Goal: Information Seeking & Learning: Learn about a topic

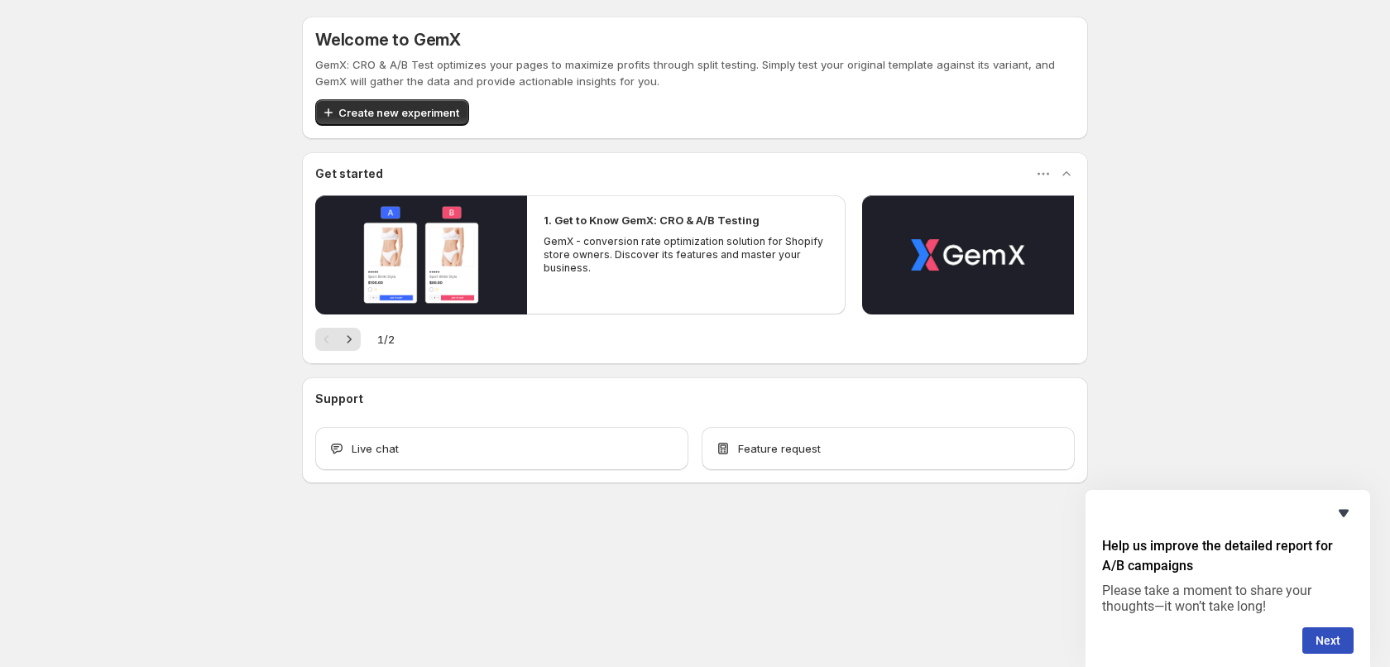
click at [1342, 512] on icon "Hide survey" at bounding box center [1344, 513] width 10 height 7
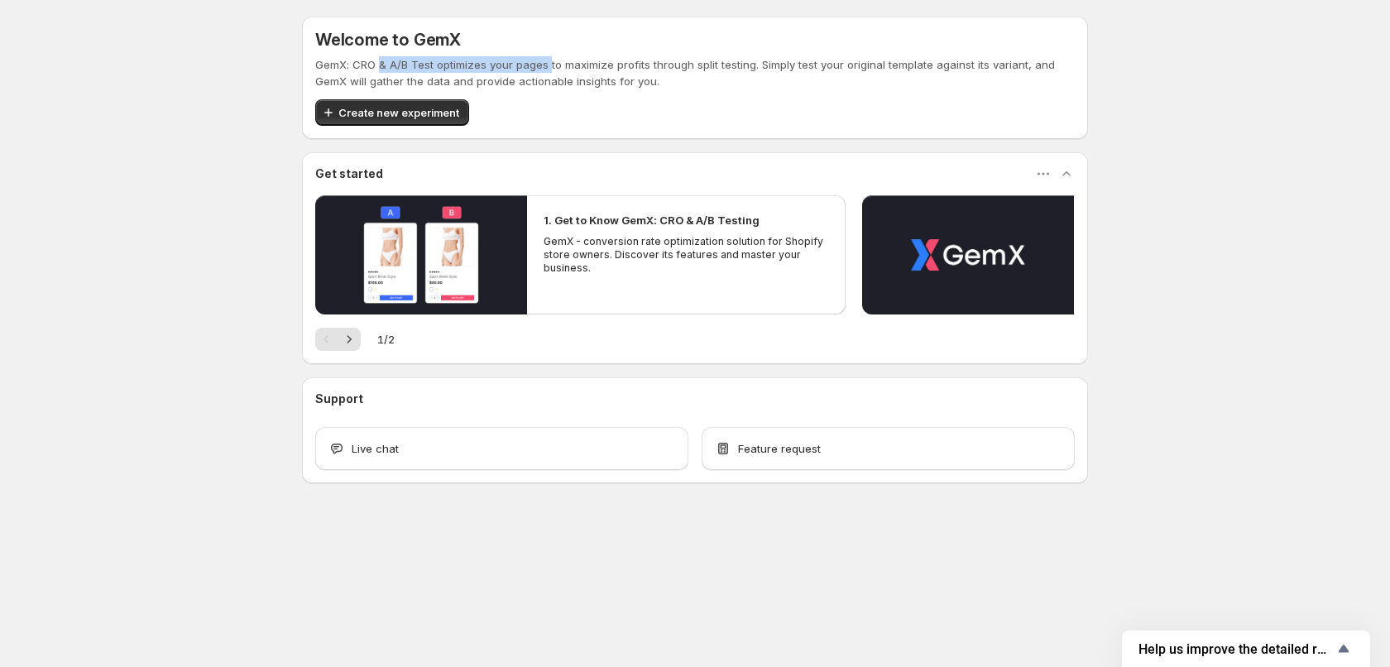
drag, startPoint x: 378, startPoint y: 68, endPoint x: 556, endPoint y: 68, distance: 177.9
click at [556, 68] on p "GemX: CRO & A/B Test optimizes your pages to maximize profits through split tes…" at bounding box center [695, 72] width 760 height 33
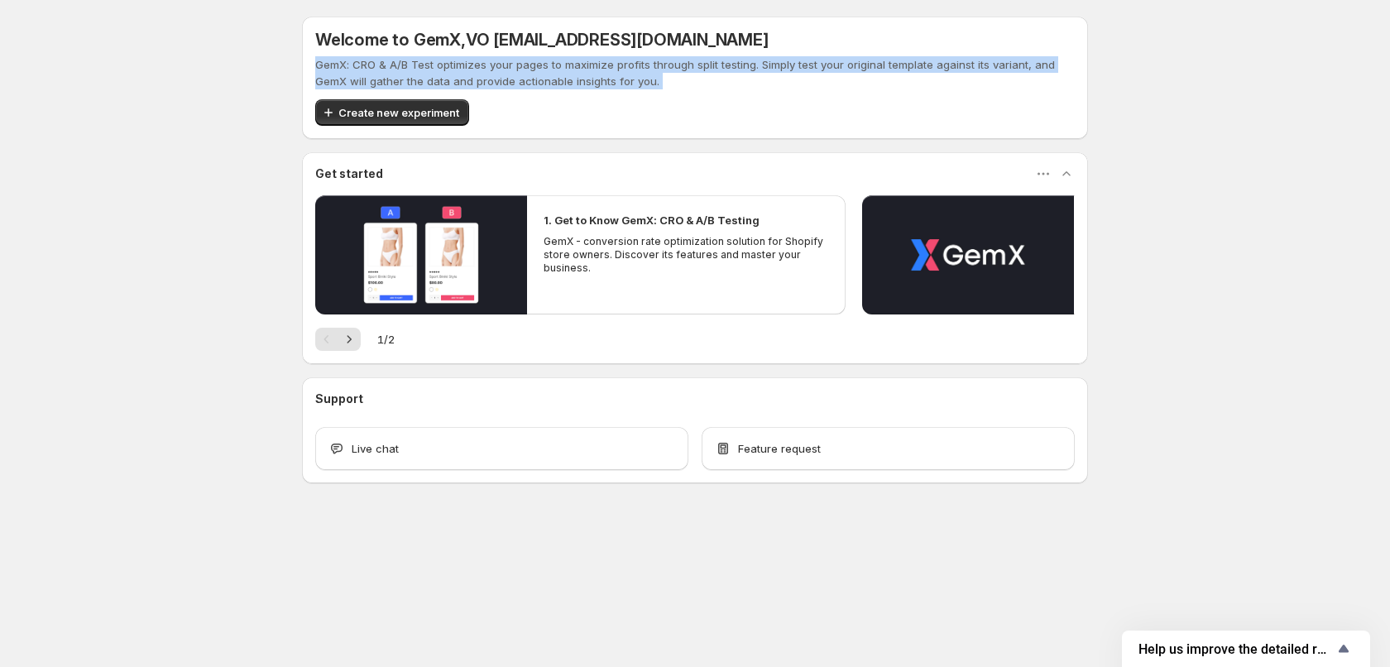
drag, startPoint x: 556, startPoint y: 68, endPoint x: 638, endPoint y: 61, distance: 82.2
click at [563, 68] on p "GemX: CRO & A/B Test optimizes your pages to maximize profits through split tes…" at bounding box center [695, 72] width 760 height 33
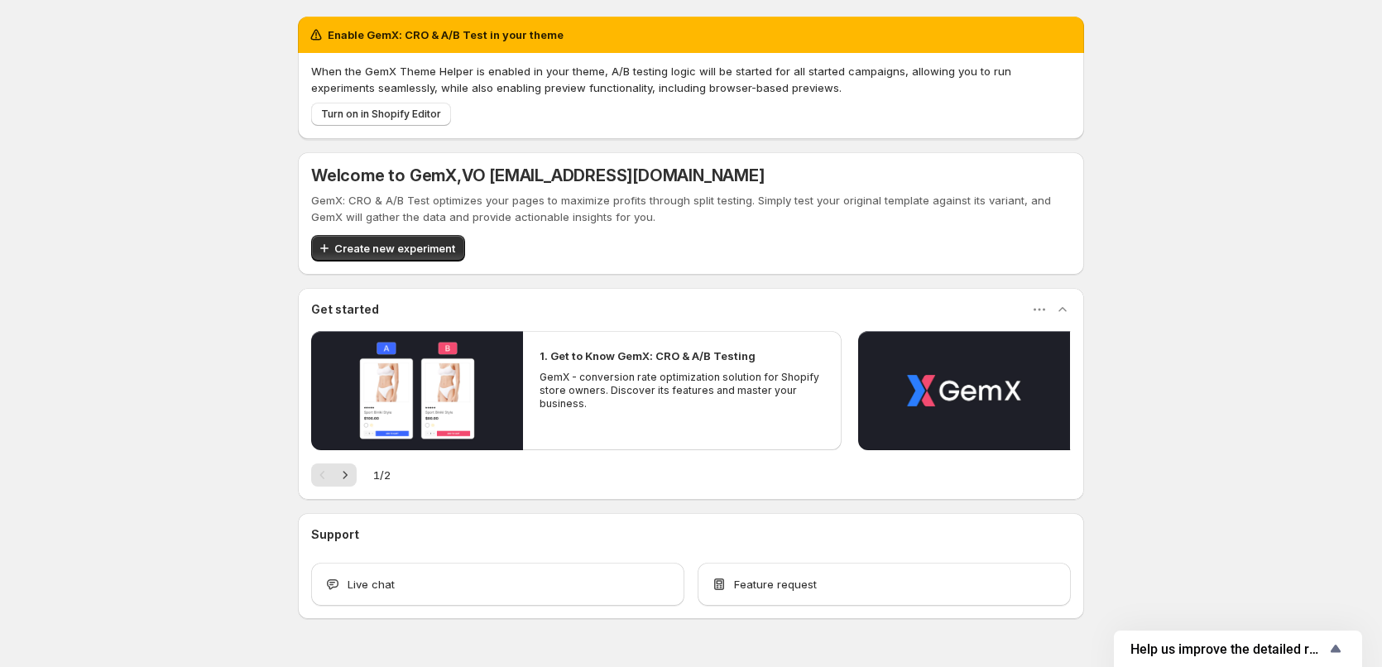
click at [638, 61] on div "When the GemX Theme Helper is enabled in your theme, A/B testing logic will be …" at bounding box center [691, 96] width 786 height 86
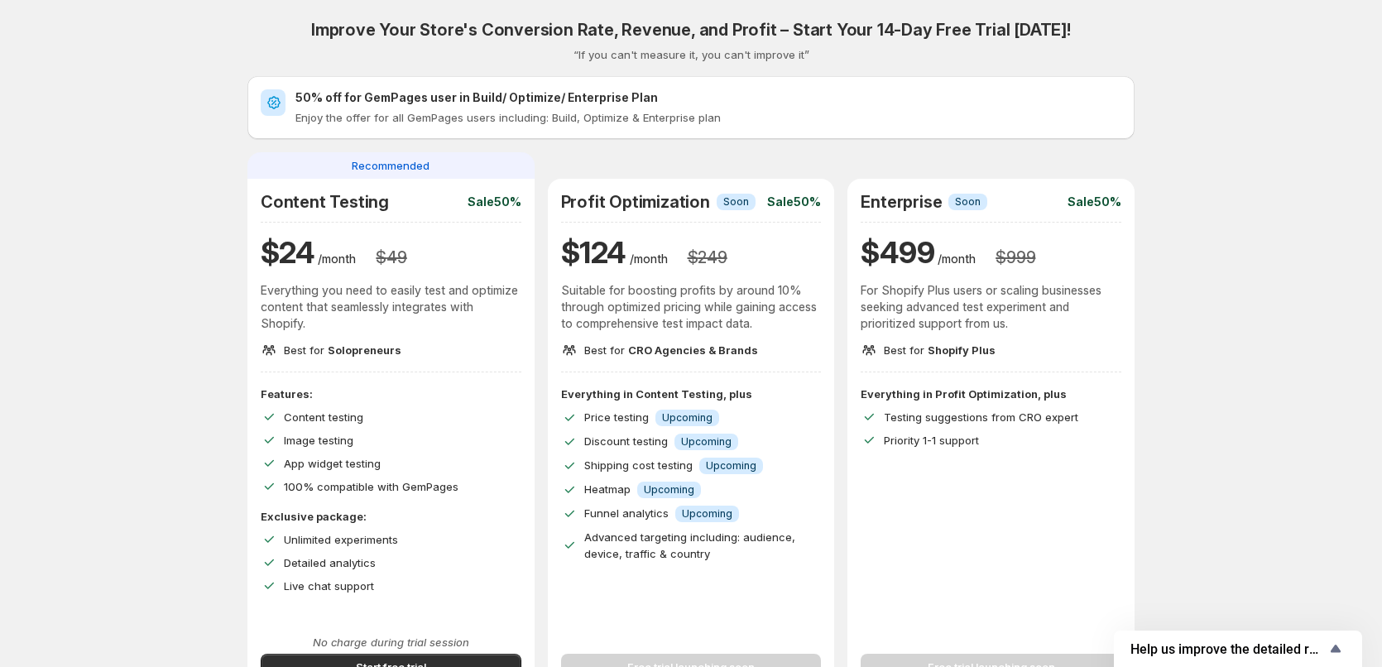
click at [667, 315] on p "Suitable for boosting profits by around 10% through optimized pricing while gai…" at bounding box center [691, 307] width 261 height 50
click at [612, 308] on p "Suitable for boosting profits by around 10% through optimized pricing while gai…" at bounding box center [691, 307] width 261 height 50
click at [615, 308] on p "Suitable for boosting profits by around 10% through optimized pricing while gai…" at bounding box center [691, 307] width 261 height 50
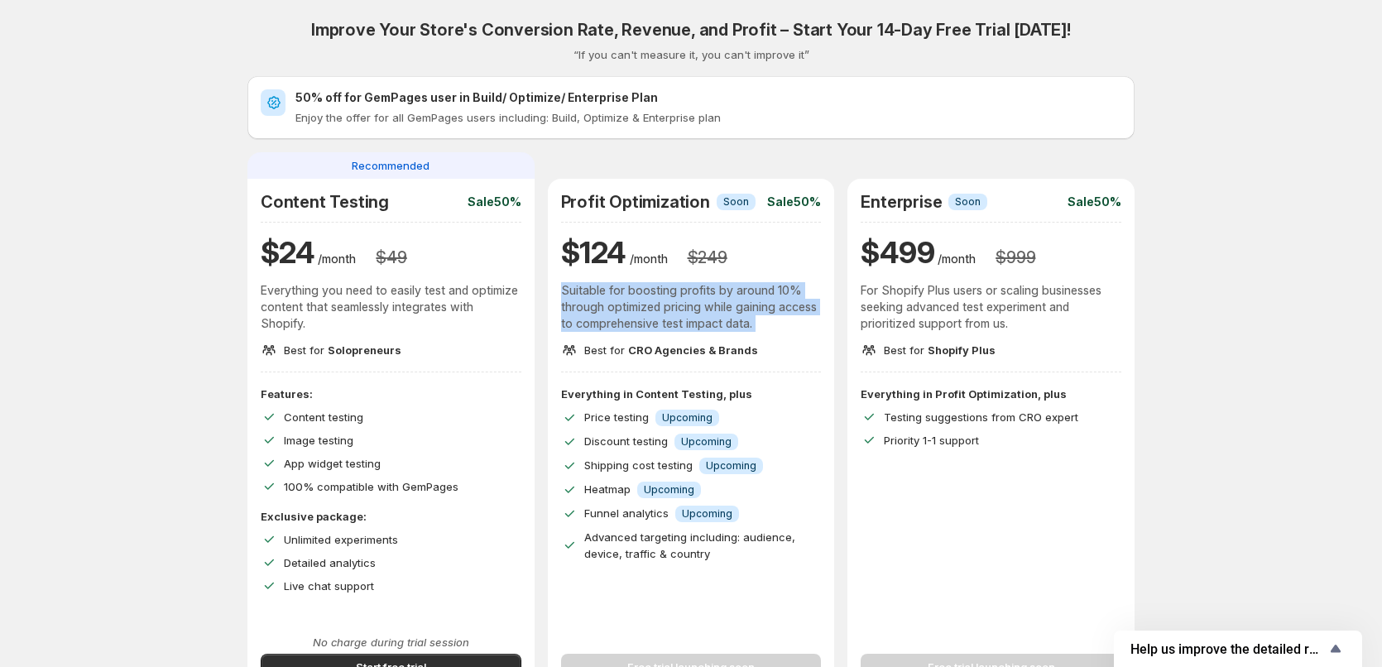
drag, startPoint x: 615, startPoint y: 308, endPoint x: 681, endPoint y: 309, distance: 66.2
click at [619, 309] on p "Suitable for boosting profits by around 10% through optimized pricing while gai…" at bounding box center [691, 307] width 261 height 50
click at [681, 309] on p "Suitable for boosting profits by around 10% through optimized pricing while gai…" at bounding box center [691, 307] width 261 height 50
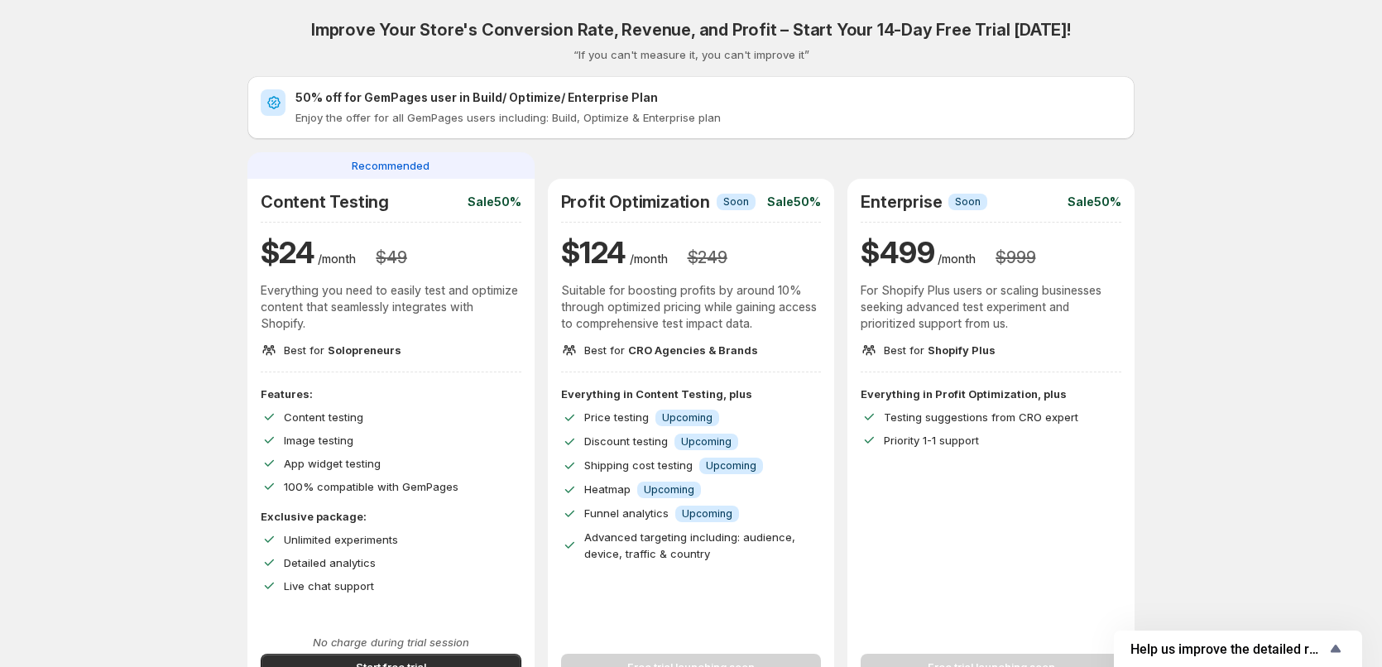
click at [349, 280] on div "Content Testing Sale 50% $ 24 /month $ 49 Everything you need to easily test an…" at bounding box center [391, 275] width 261 height 166
click at [354, 280] on div "Content Testing Sale 50% $ 24 /month $ 49 Everything you need to easily test an…" at bounding box center [391, 275] width 261 height 166
click at [439, 298] on p "Everything you need to easily test and optimize content that seamlessly integra…" at bounding box center [391, 307] width 261 height 50
drag, startPoint x: 439, startPoint y: 298, endPoint x: 308, endPoint y: 301, distance: 130.8
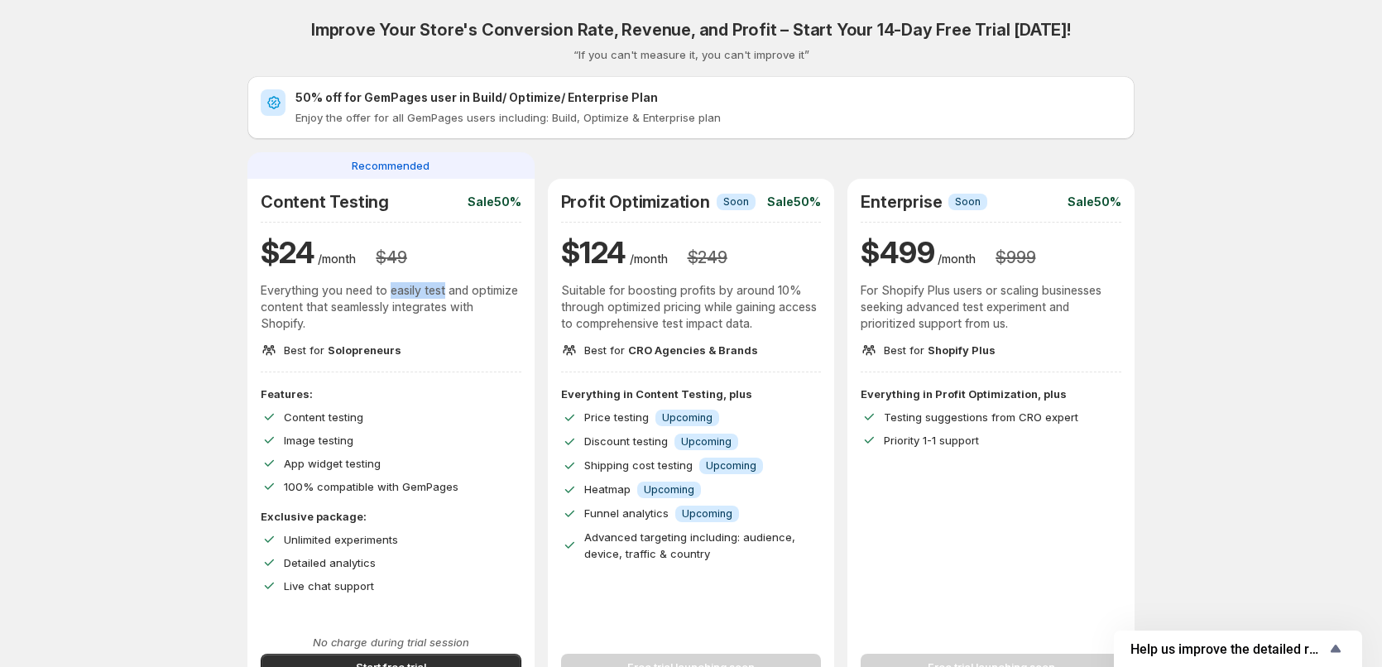
click at [309, 301] on p "Everything you need to easily test and optimize content that seamlessly integra…" at bounding box center [391, 307] width 261 height 50
click at [308, 301] on p "Everything you need to easily test and optimize content that seamlessly integra…" at bounding box center [391, 307] width 261 height 50
click at [441, 301] on p "Everything you need to easily test and optimize content that seamlessly integra…" at bounding box center [391, 307] width 261 height 50
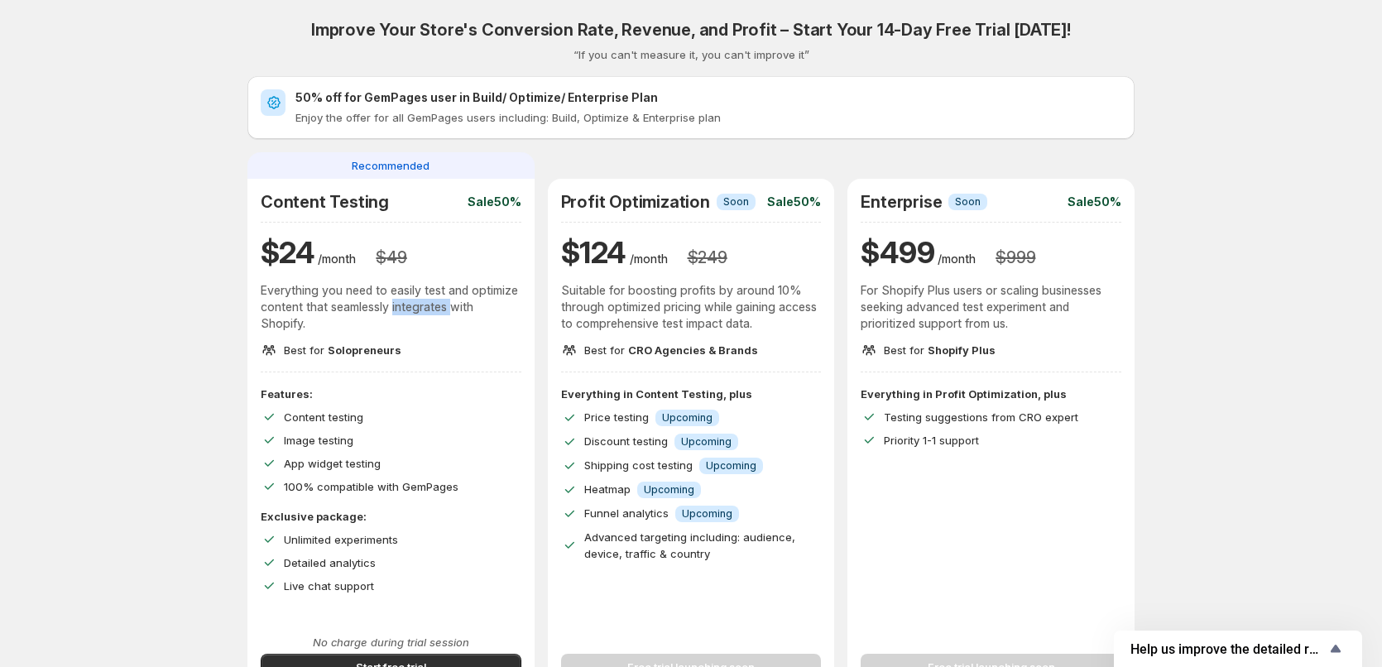
click at [441, 301] on p "Everything you need to easily test and optimize content that seamlessly integra…" at bounding box center [391, 307] width 261 height 50
drag, startPoint x: 441, startPoint y: 301, endPoint x: 494, endPoint y: 304, distance: 53.0
click at [455, 304] on p "Everything you need to easily test and optimize content that seamlessly integra…" at bounding box center [391, 307] width 261 height 50
click at [497, 304] on p "Everything you need to easily test and optimize content that seamlessly integra…" at bounding box center [391, 307] width 261 height 50
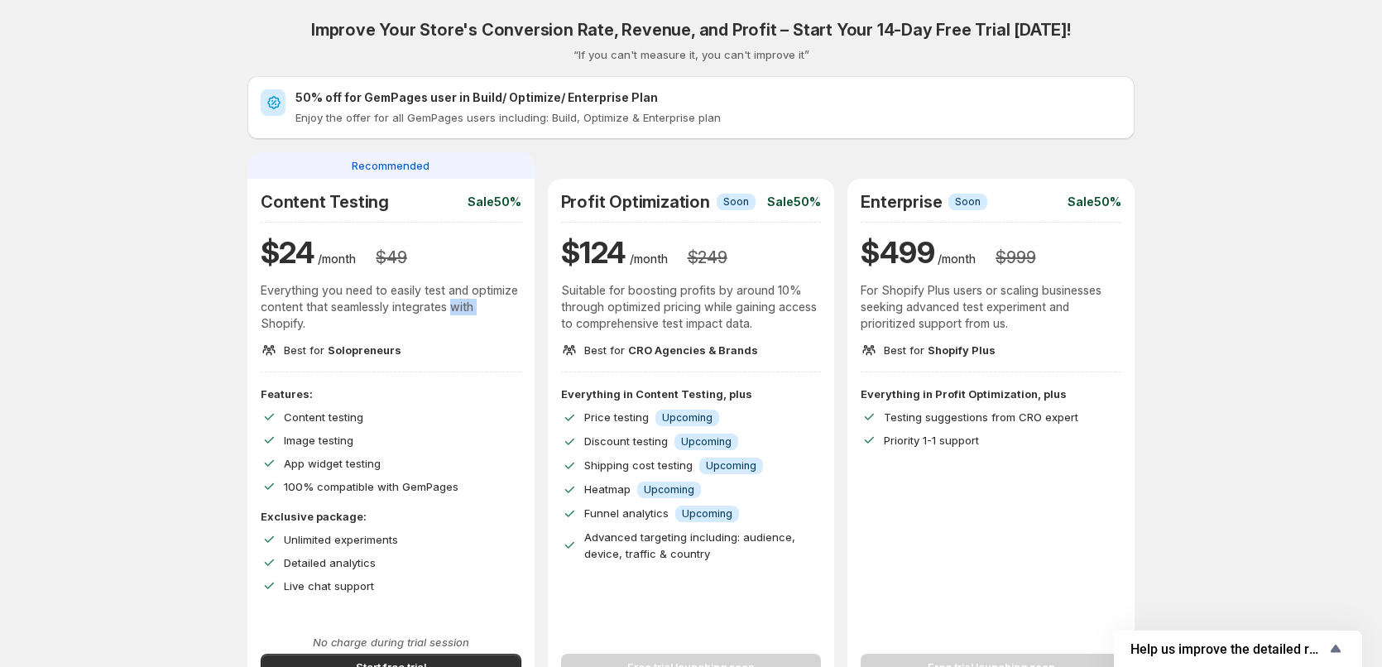
click at [497, 304] on p "Everything you need to easily test and optimize content that seamlessly integra…" at bounding box center [391, 307] width 261 height 50
click at [534, 304] on div "Content Testing Sale 50% $ 24 /month $ 49 Everything you need to easily test an…" at bounding box center [390, 276] width 287 height 194
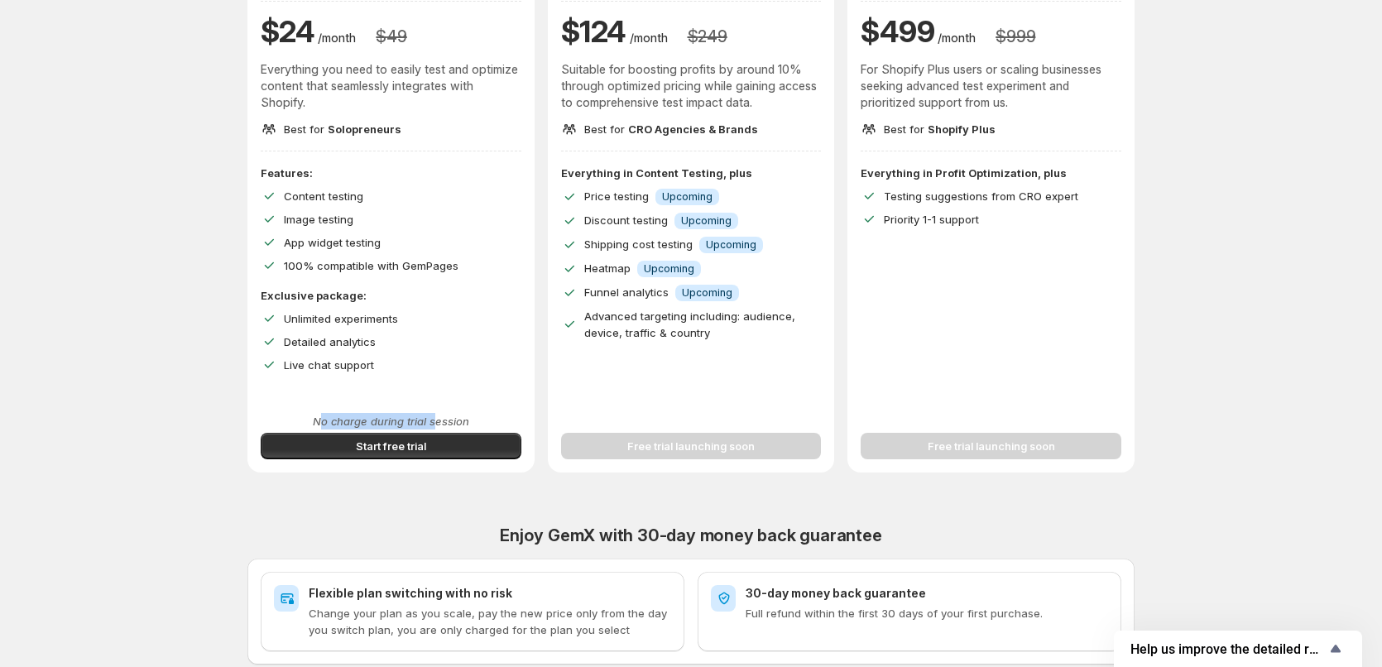
drag, startPoint x: 340, startPoint y: 415, endPoint x: 439, endPoint y: 415, distance: 99.3
click at [439, 415] on div "Content Testing Sale 50% $ 24 /month $ 49 Everything you need to easily test an…" at bounding box center [390, 215] width 287 height 515
click at [439, 415] on p "No charge during trial session" at bounding box center [391, 421] width 261 height 17
drag, startPoint x: 439, startPoint y: 415, endPoint x: 458, endPoint y: 413, distance: 19.2
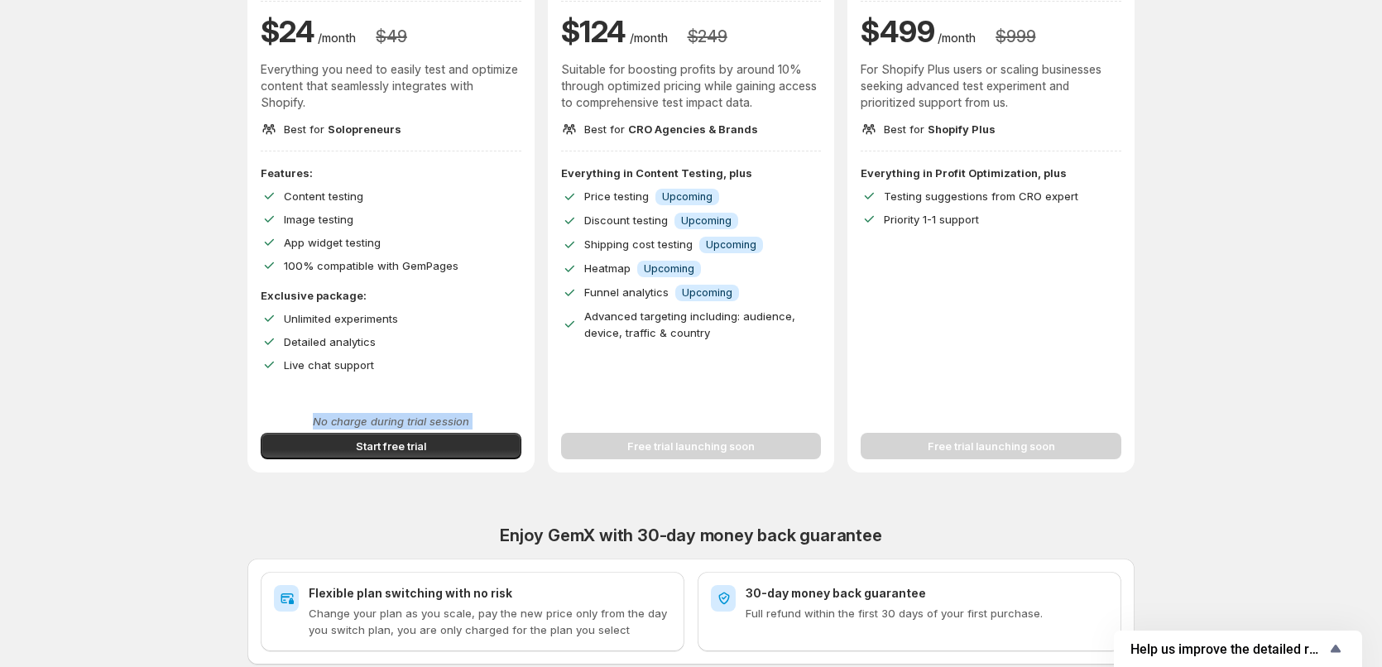
click at [442, 415] on p "No charge during trial session" at bounding box center [391, 421] width 261 height 17
click at [458, 413] on p "No charge during trial session" at bounding box center [391, 421] width 261 height 17
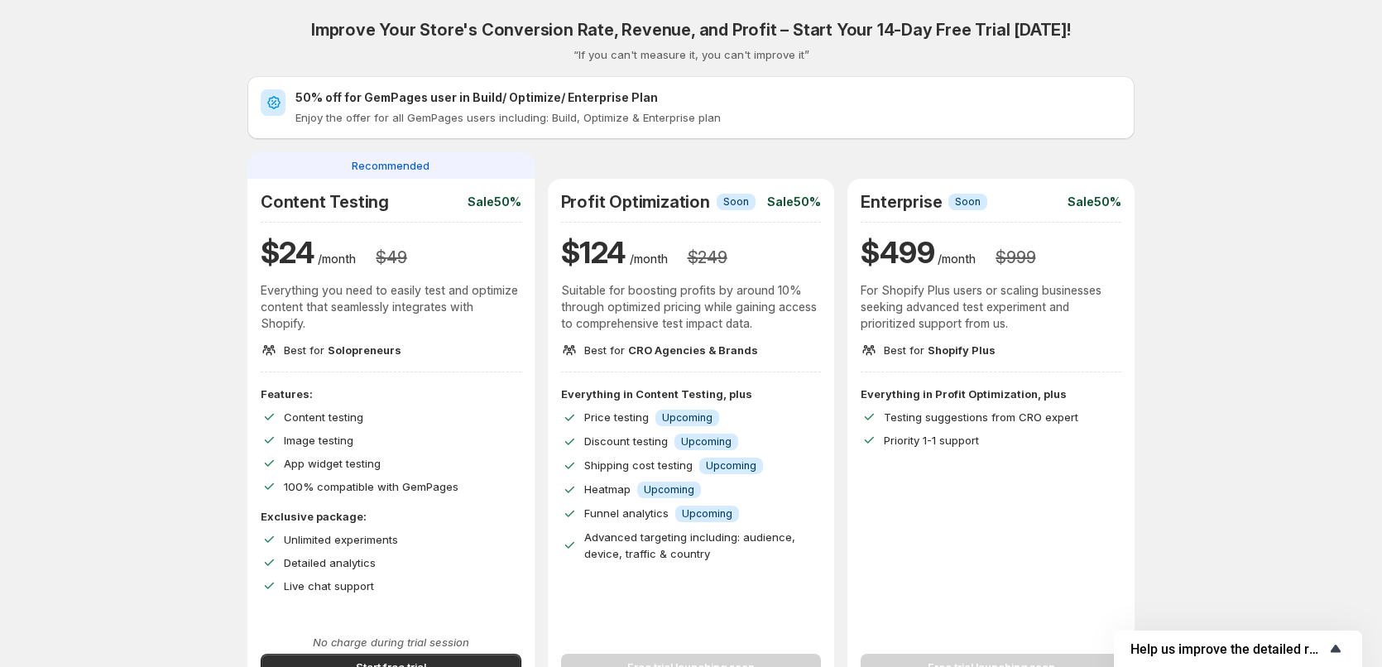
click at [1228, 647] on span "Help us improve the detailed report for A/B campaigns" at bounding box center [1227, 649] width 195 height 16
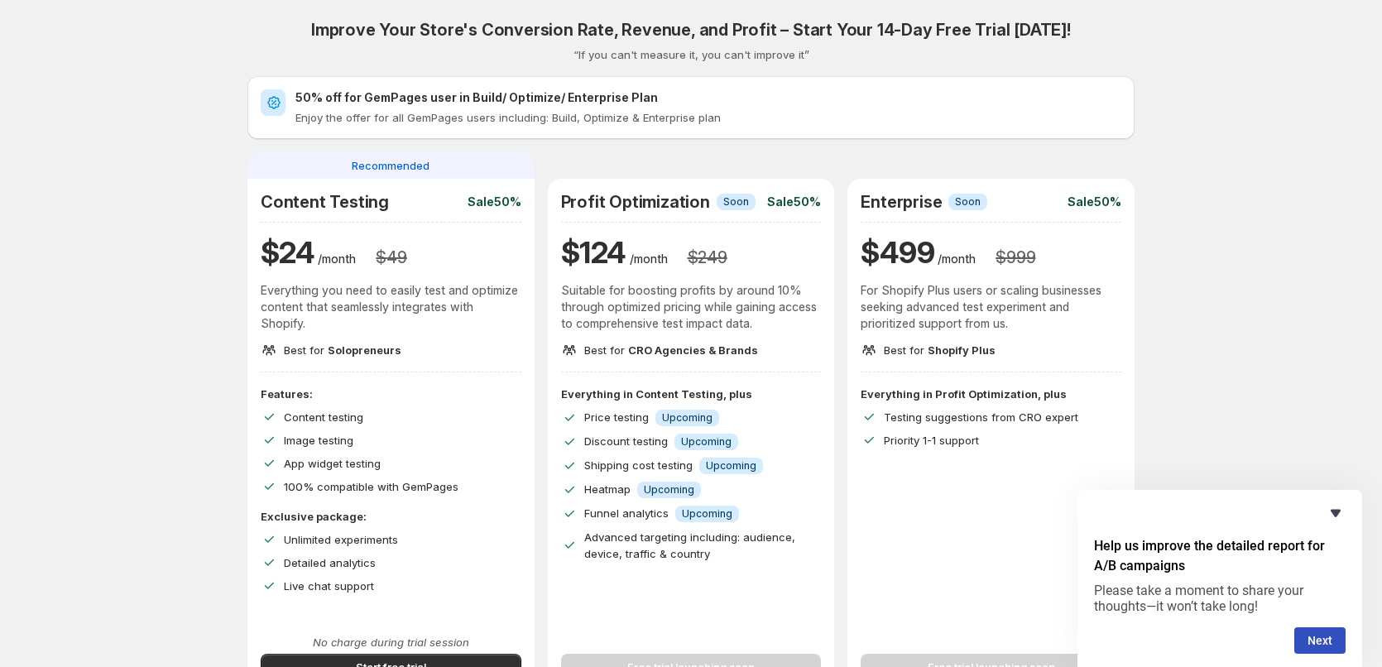
click at [1331, 509] on icon "Hide survey" at bounding box center [1335, 513] width 20 height 20
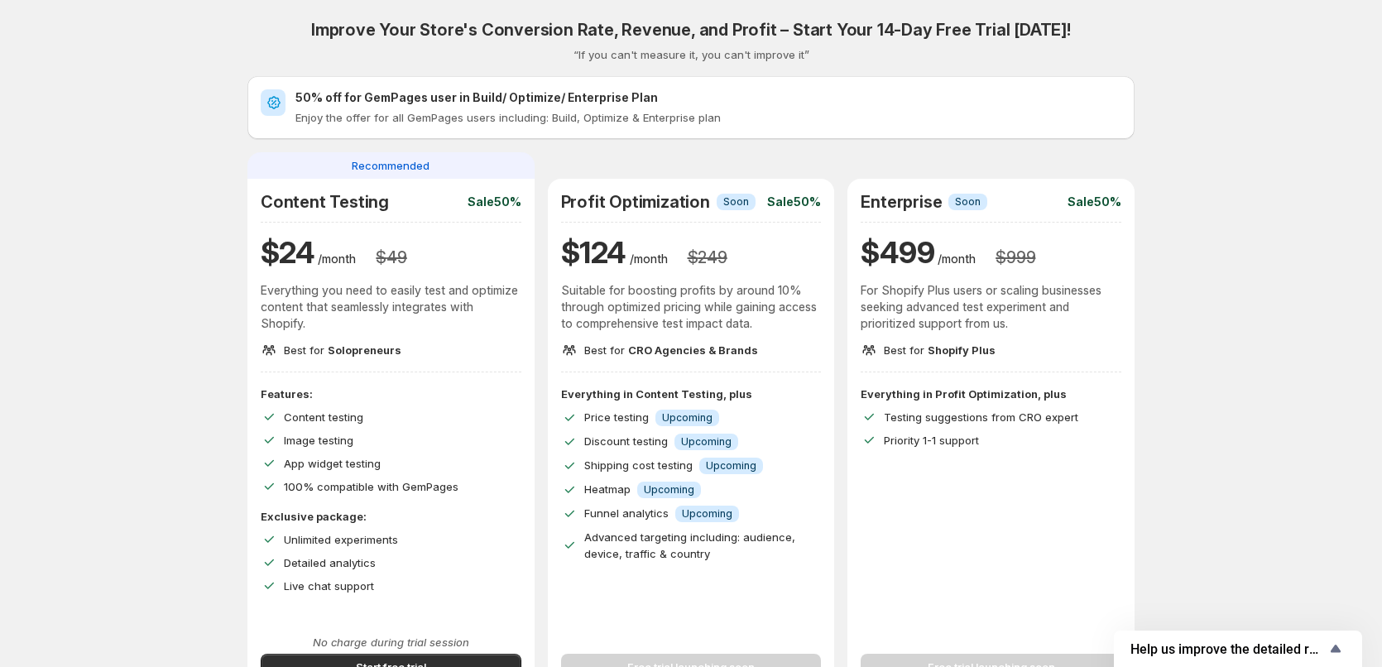
click at [1362, 444] on div "Improve Your Store's Conversion Rate, Revenue, and Profit – Start Your 14-Day F…" at bounding box center [691, 589] width 1342 height 1178
